Goal: Information Seeking & Learning: Learn about a topic

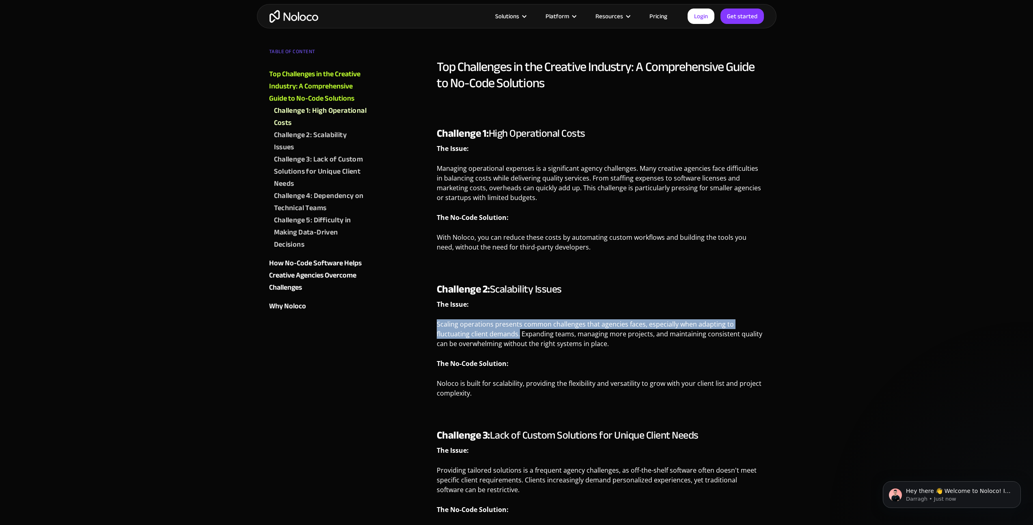
drag, startPoint x: 437, startPoint y: 325, endPoint x: 484, endPoint y: 332, distance: 47.7
click at [484, 332] on p "Scaling operations presents common challenges that agencies faces, especially w…" at bounding box center [601, 337] width 328 height 35
copy p "Scaling operations presents common challenges that agencies faces, especially w…"
click at [305, 18] on img "home" at bounding box center [294, 16] width 49 height 13
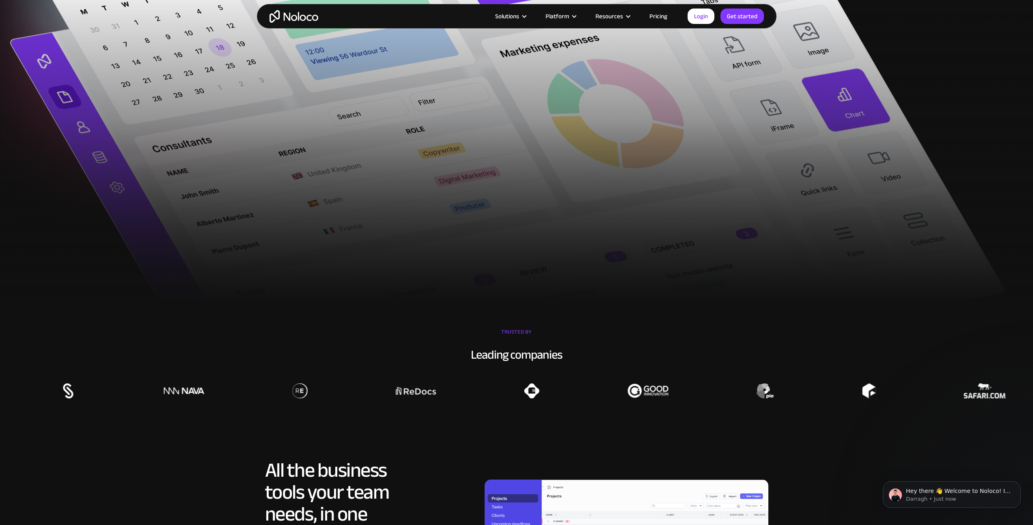
scroll to position [762, 0]
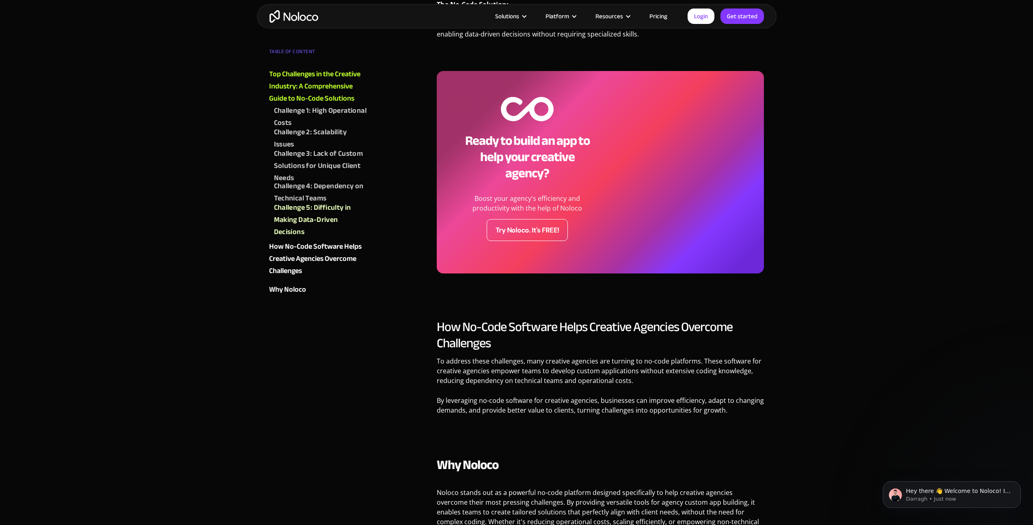
scroll to position [1390, 0]
